Goal: Entertainment & Leisure: Consume media (video, audio)

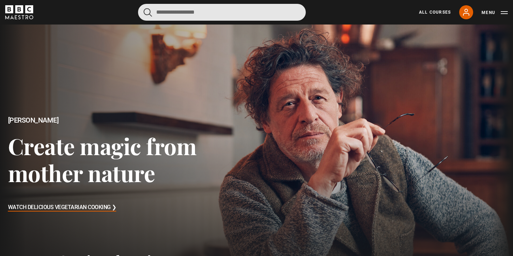
click at [252, 9] on input "Search" at bounding box center [222, 12] width 168 height 17
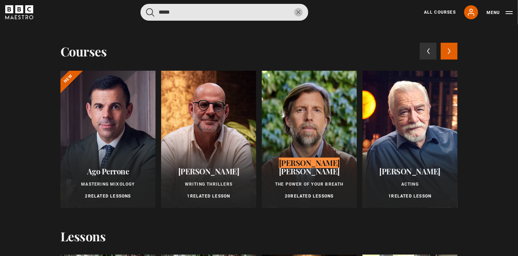
type input "*****"
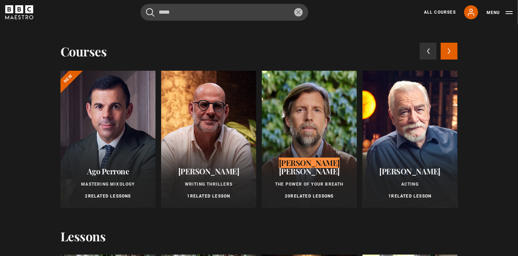
click at [310, 120] on div at bounding box center [309, 139] width 95 height 137
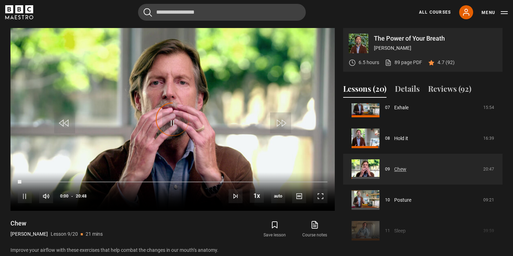
scroll to position [215, 0]
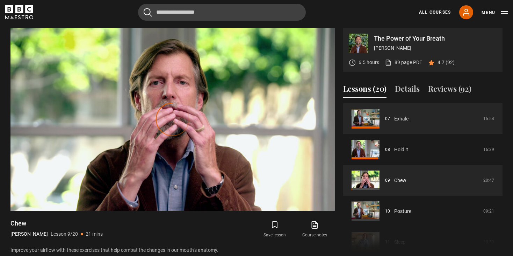
click at [398, 122] on link "Exhale" at bounding box center [401, 118] width 14 height 7
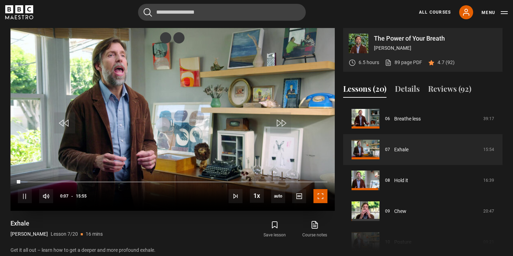
click at [318, 195] on span "Video Player" at bounding box center [321, 196] width 14 height 14
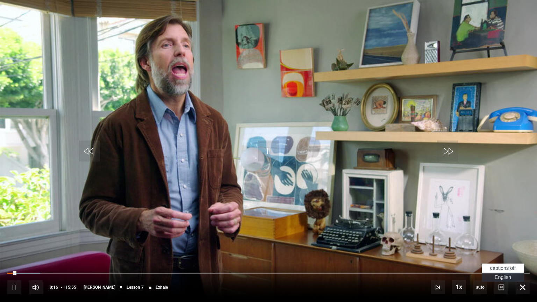
click at [502, 255] on span "English Captions" at bounding box center [503, 277] width 16 height 6
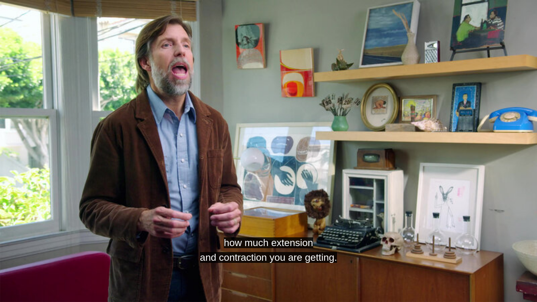
click at [359, 152] on video "Video Player" at bounding box center [268, 151] width 537 height 302
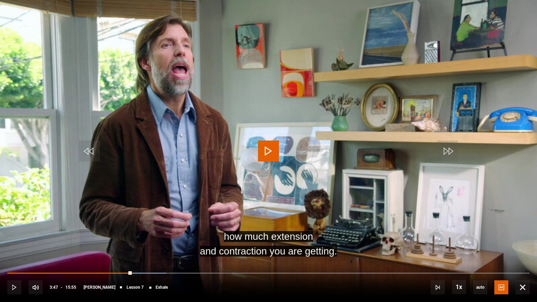
click at [268, 159] on span "Video Player" at bounding box center [268, 151] width 21 height 21
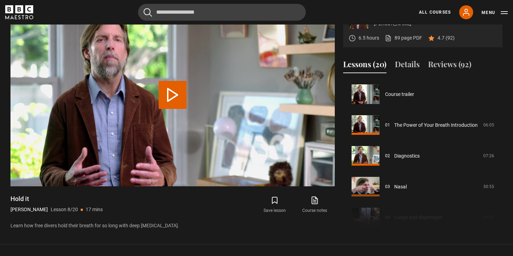
scroll to position [215, 0]
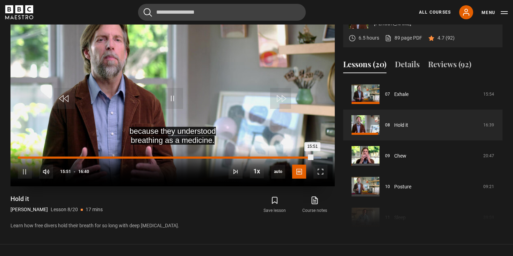
click at [97, 156] on div "Loaded : 98.00% 04:16 15:51" at bounding box center [173, 157] width 310 height 2
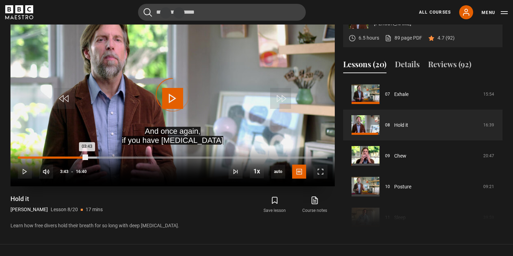
click at [87, 156] on div "Loaded : 26.50% 03:43 03:43" at bounding box center [173, 157] width 310 height 2
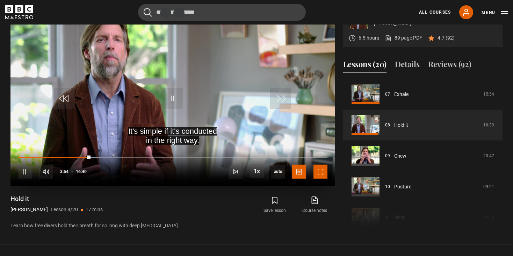
click at [318, 172] on span "Video Player" at bounding box center [321, 171] width 14 height 14
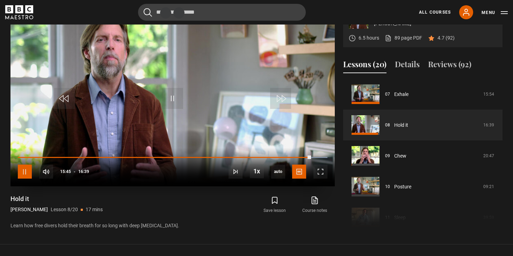
click at [28, 172] on span "Video Player" at bounding box center [25, 171] width 14 height 14
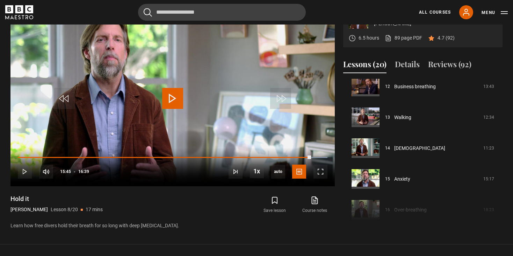
scroll to position [377, 0]
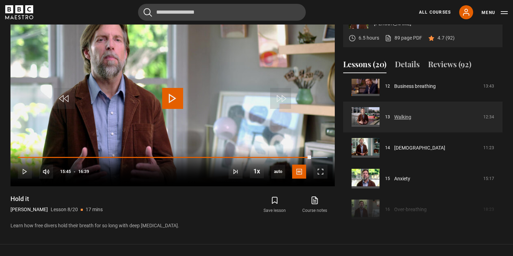
click at [402, 115] on link "Walking" at bounding box center [402, 116] width 17 height 7
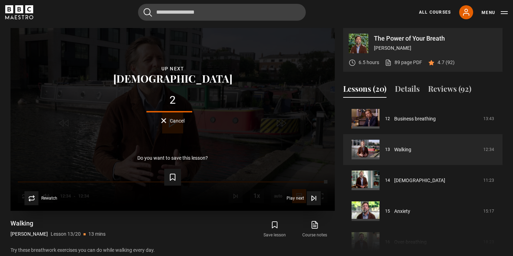
click at [173, 121] on span "Cancel" at bounding box center [177, 120] width 15 height 5
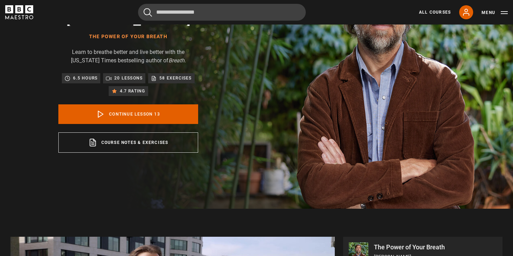
scroll to position [78, 0]
